Goal: Task Accomplishment & Management: Manage account settings

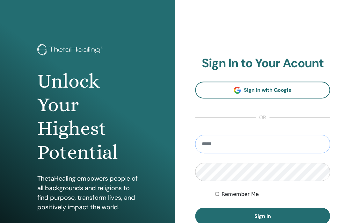
type input "**********"
click at [262, 216] on button "Sign In" at bounding box center [262, 216] width 135 height 17
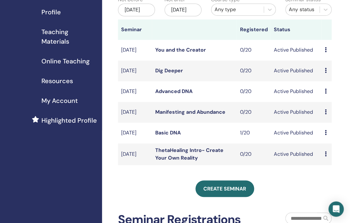
scroll to position [89, 0]
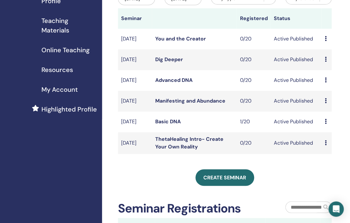
click at [324, 124] on icon at bounding box center [325, 121] width 2 height 5
click at [323, 141] on link "Edit" at bounding box center [322, 141] width 9 height 7
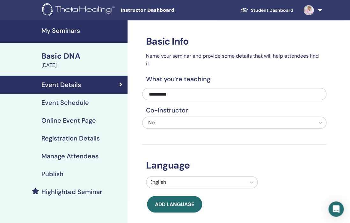
click at [64, 102] on h4 "Event Schedule" at bounding box center [64, 103] width 47 height 8
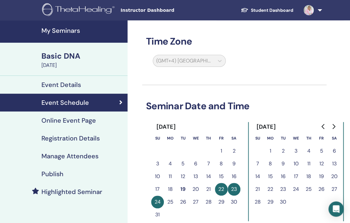
click at [320, 151] on button "5" at bounding box center [321, 151] width 13 height 13
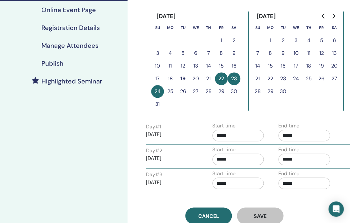
scroll to position [122, 0]
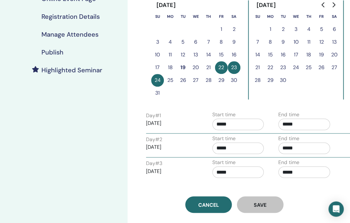
click at [217, 122] on input "*****" at bounding box center [238, 123] width 52 height 11
click at [157, 123] on p "[DATE]" at bounding box center [172, 123] width 52 height 8
click at [222, 68] on button "22" at bounding box center [221, 67] width 13 height 13
click at [344, 19] on div "Time Zone (GMT+4) [GEOGRAPHIC_DATA]/[GEOGRAPHIC_DATA] Seminar Date and Time [DA…" at bounding box center [254, 100] width 255 height 403
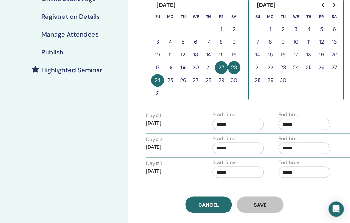
click at [64, 34] on h4 "Manage Attendees" at bounding box center [69, 35] width 57 height 8
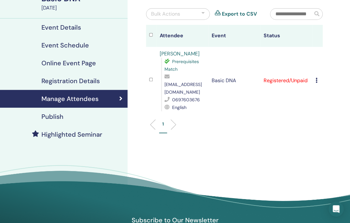
scroll to position [55, 0]
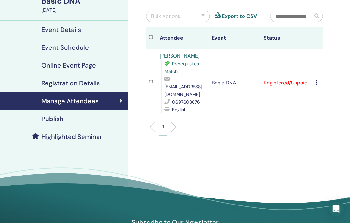
click at [66, 28] on h4 "Event Details" at bounding box center [60, 30] width 39 height 8
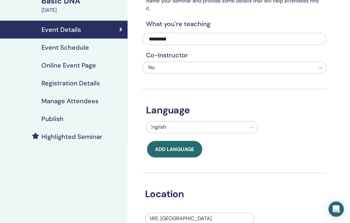
click at [68, 47] on h4 "Event Schedule" at bounding box center [64, 48] width 47 height 8
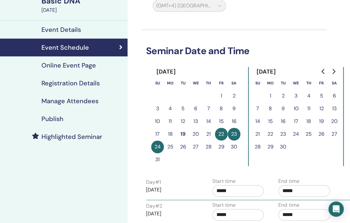
click at [221, 139] on button "22" at bounding box center [221, 134] width 13 height 13
